Goal: Register for event/course

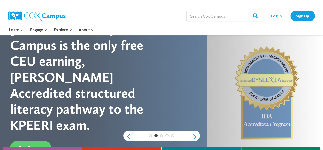
scroll to position [33, 0]
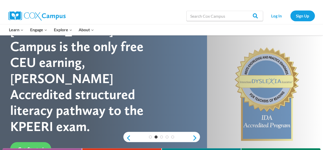
click at [25, 126] on div at bounding box center [161, 94] width 323 height 184
click at [26, 146] on span "Get Started" at bounding box center [31, 149] width 26 height 6
click at [299, 16] on link "Sign Up" at bounding box center [303, 15] width 25 height 10
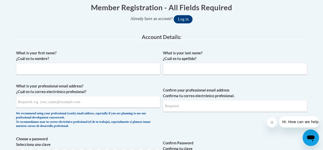
scroll to position [108, 0]
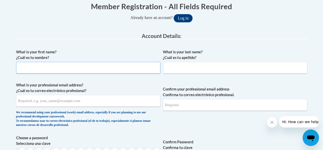
click at [28, 71] on input "What is your first name? ¿Cuál es tu nombre?" at bounding box center [88, 68] width 144 height 12
type input "Brittney"
type input "Williams"
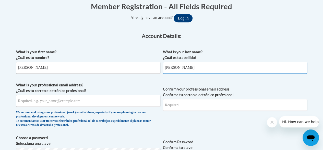
type input "williamsbrittney739@gmail.com"
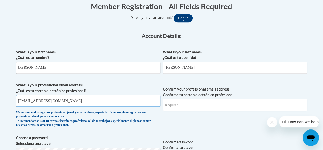
type input "williamsbrittney739@gmail.com"
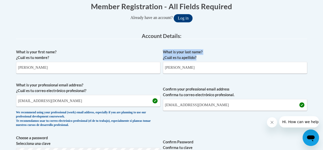
drag, startPoint x: 323, startPoint y: 40, endPoint x: 327, endPoint y: 56, distance: 17.2
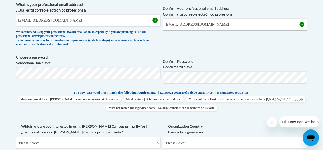
scroll to position [192, 0]
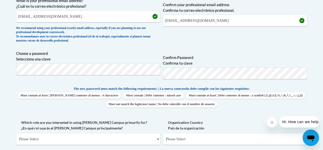
click at [305, 86] on p "The new password must match the following requirements: | La nueva contraseña d…" at bounding box center [161, 89] width 291 height 6
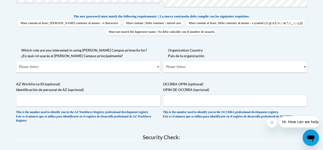
scroll to position [265, 0]
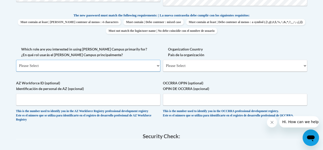
click at [143, 67] on select "Please Select College/University | Colegio/Universidad Community/Nonprofit Part…" at bounding box center [88, 66] width 144 height 12
click at [16, 60] on select "Please Select College/University | Colegio/Universidad Community/Nonprofit Part…" at bounding box center [88, 66] width 144 height 12
click at [141, 65] on select "Please Select College/University | Colegio/Universidad Community/Nonprofit Part…" at bounding box center [88, 66] width 144 height 12
select select "5a18ea06-2b54-4451-96f2-d152daf9eac5"
click at [16, 60] on select "Please Select College/University | Colegio/Universidad Community/Nonprofit Part…" at bounding box center [88, 66] width 144 height 12
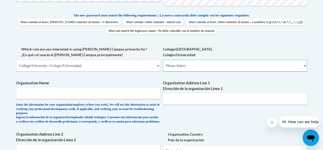
click at [184, 66] on select "Please Select College/University Staff | Empleado universitario College/Univers…" at bounding box center [235, 66] width 144 height 12
select select "99b32b07-cffc-426c-8bf6-0cd77760d84b"
click at [163, 60] on select "Please Select College/University Staff | Empleado universitario College/Univers…" at bounding box center [235, 66] width 144 height 12
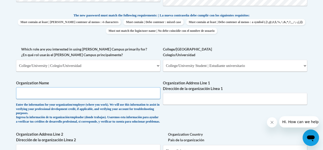
click at [119, 95] on input "Organization Name" at bounding box center [88, 93] width 144 height 12
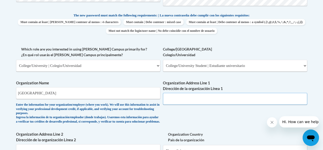
click at [181, 96] on input "Organization Address Line 1 Dirección de la organización Línea 1" at bounding box center [235, 99] width 144 height 12
click at [108, 92] on input "Augusta University" at bounding box center [88, 93] width 144 height 12
type input "Augusta Tech University"
click at [220, 99] on input "Organization Address Line 1 Dirección de la organización Línea 1" at bounding box center [235, 99] width 144 height 12
click at [205, 96] on input "Organization Address Line 1 Dirección de la organización Línea 1" at bounding box center [235, 99] width 144 height 12
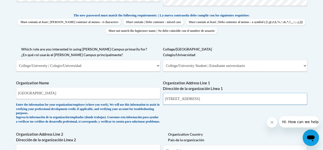
type input "3200 Augusta Tech Drive"
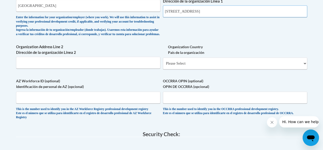
scroll to position [351, 0]
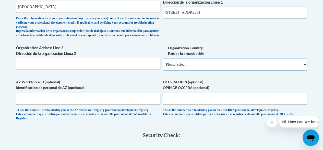
click at [236, 70] on select "Please Select United States | Estados Unidos Outside of the United States | Fue…" at bounding box center [235, 64] width 144 height 12
select select "ad49bcad-a171-4b2e-b99c-48b446064914"
click at [163, 62] on select "Please Select United States | Estados Unidos Outside of the United States | Fue…" at bounding box center [235, 64] width 144 height 12
select select
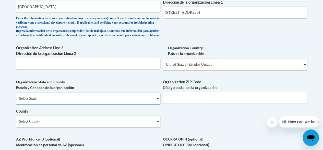
click at [139, 101] on select "Select State Alabama Alaska Arizona Arkansas California Colorado Connecticut De…" at bounding box center [88, 98] width 144 height 12
select select "Georgia"
click at [16, 96] on select "Select State Alabama Alaska Arizona Arkansas California Colorado Connecticut De…" at bounding box center [88, 98] width 144 height 12
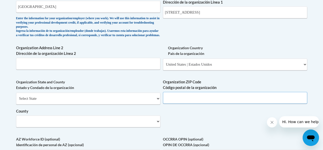
click at [180, 101] on input "Organization ZIP Code Código postal de la organización" at bounding box center [235, 98] width 144 height 12
type input "30906"
click at [123, 124] on select "Select County Appling Atkinson Bacon Baker Baldwin Banks Barrow Bartow Ben Hill…" at bounding box center [88, 121] width 144 height 12
click at [16, 119] on select "Select County Appling Atkinson Bacon Baker Baldwin Banks Barrow Bartow Ben Hill…" at bounding box center [88, 121] width 144 height 12
click at [61, 124] on select "Select County Appling Atkinson Bacon Baker Baldwin Banks Barrow Bartow Ben Hill…" at bounding box center [88, 121] width 144 height 12
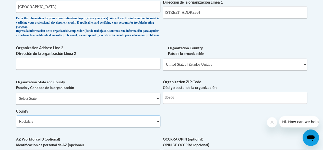
select select "Richmond"
click at [16, 119] on select "Select County Appling Atkinson Bacon Baker Baldwin Banks Barrow Bartow Ben Hill…" at bounding box center [88, 121] width 144 height 12
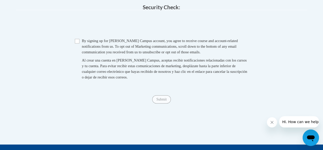
scroll to position [536, 0]
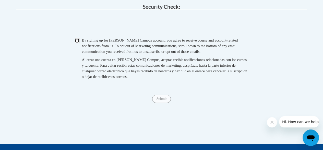
click at [78, 43] on input "Checkbox" at bounding box center [77, 40] width 5 height 5
checkbox input "true"
click at [164, 103] on input "Submit" at bounding box center [161, 99] width 18 height 8
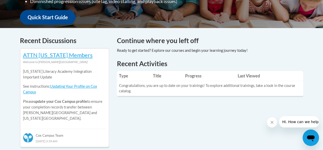
scroll to position [187, 0]
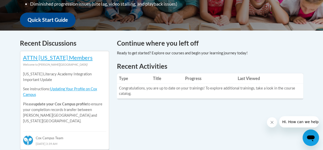
drag, startPoint x: 327, startPoint y: 24, endPoint x: 326, endPoint y: 60, distance: 36.6
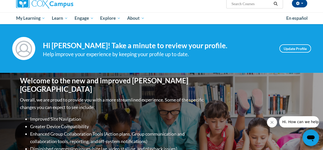
scroll to position [30, 0]
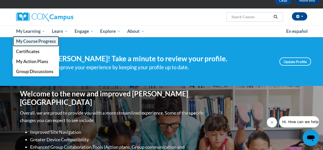
click at [34, 40] on span "My Course Progress" at bounding box center [36, 40] width 40 height 5
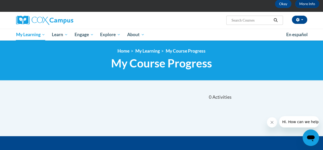
scroll to position [22, 0]
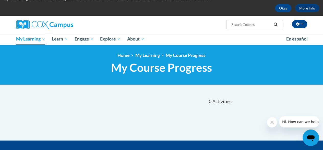
click at [245, 23] on input "Search..." at bounding box center [251, 24] width 41 height 6
type input "build my brain"
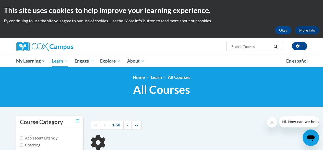
type input "build my brain"
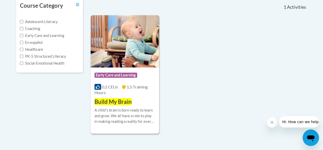
scroll to position [116, 0]
click at [119, 82] on div "Course Category: Early Care and Learning 0.2 CEUs 1.5 Training Hours COURSE Bui…" at bounding box center [125, 86] width 69 height 38
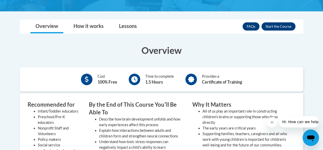
scroll to position [122, 0]
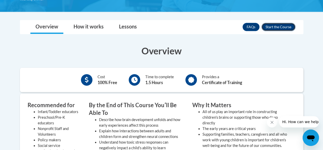
click at [278, 26] on button "Enroll" at bounding box center [279, 27] width 34 height 8
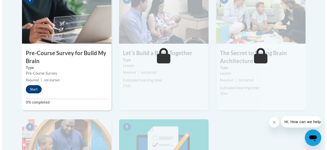
scroll to position [178, 0]
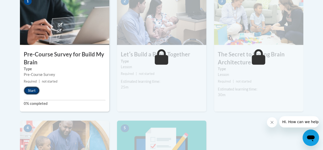
click at [31, 90] on button "Start" at bounding box center [32, 90] width 16 height 8
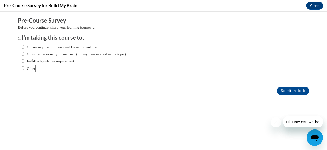
scroll to position [0, 0]
click at [56, 71] on input "Other" at bounding box center [58, 68] width 47 height 7
click at [60, 70] on input "Other" at bounding box center [58, 68] width 47 height 7
type input "For school"
click at [22, 70] on label "Other" at bounding box center [52, 68] width 61 height 7
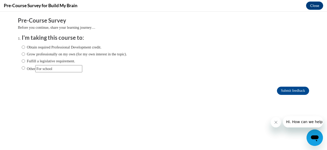
click at [22, 70] on input "Other" at bounding box center [23, 68] width 3 height 6
radio input "true"
click at [277, 126] on button "Close message from company" at bounding box center [276, 122] width 10 height 10
click at [276, 123] on icon "Close message from company" at bounding box center [276, 122] width 4 height 4
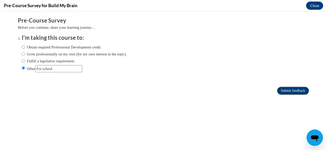
click at [279, 91] on input "Submit feedback" at bounding box center [293, 90] width 32 height 8
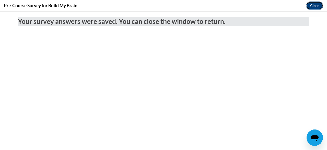
click at [312, 5] on button "Close" at bounding box center [314, 6] width 17 height 8
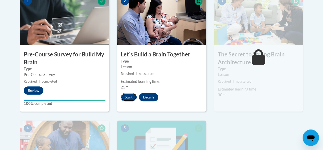
click at [130, 98] on button "Start" at bounding box center [129, 97] width 16 height 8
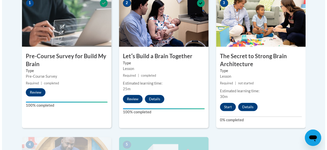
scroll to position [177, 0]
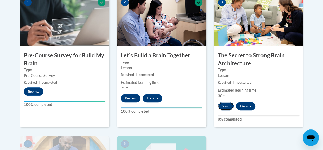
click at [227, 107] on button "Start" at bounding box center [226, 106] width 16 height 8
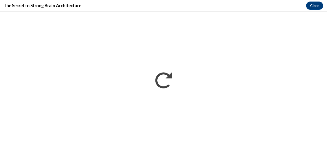
scroll to position [0, 0]
